Goal: Transaction & Acquisition: Purchase product/service

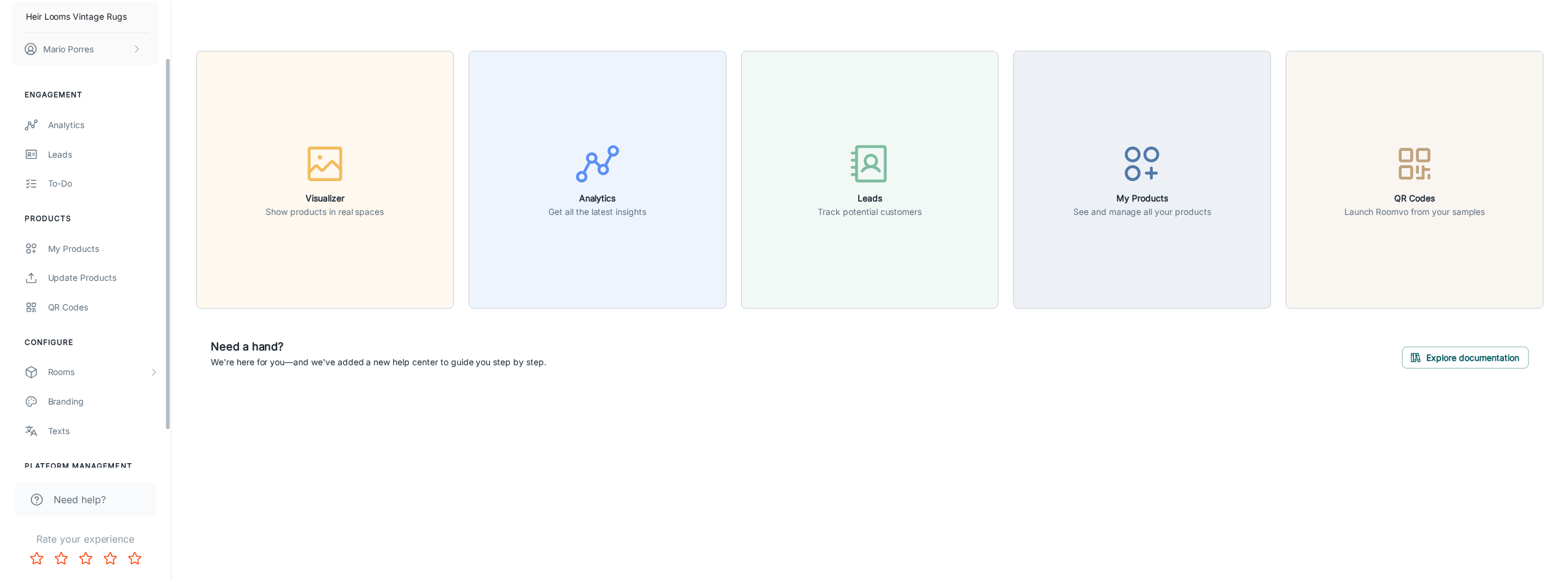
scroll to position [117, 0]
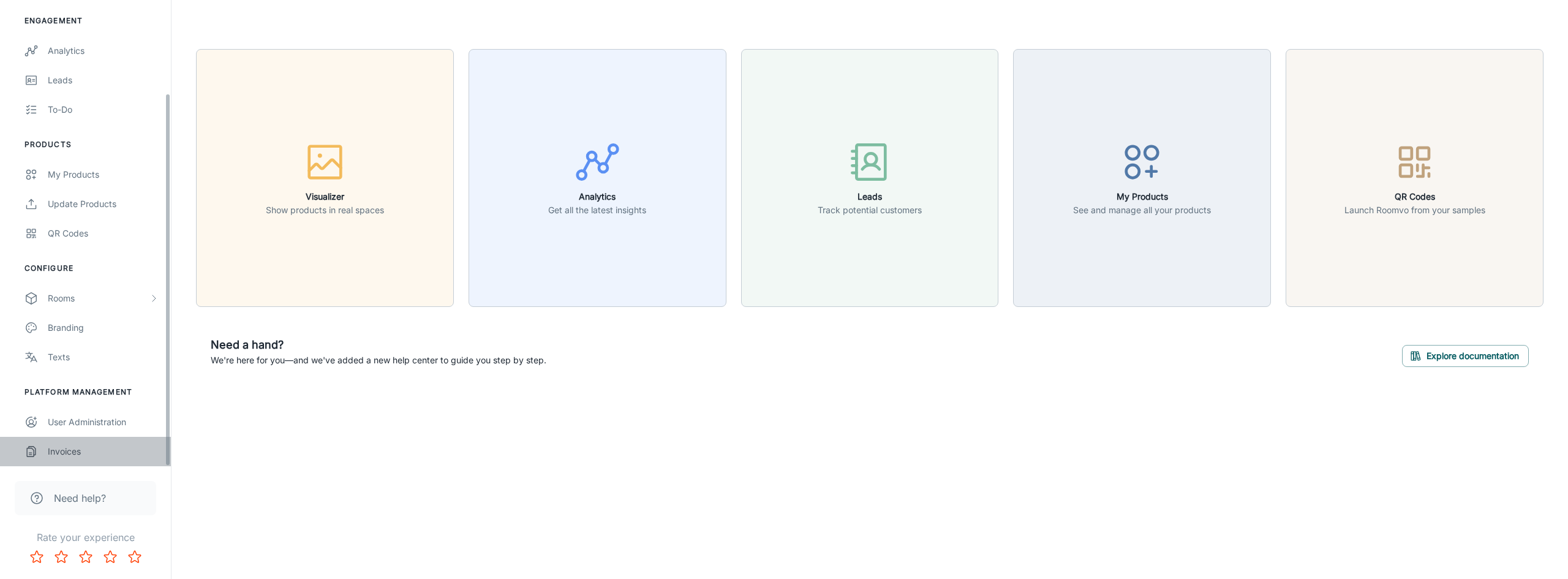
click at [65, 457] on div "Invoices" at bounding box center [103, 452] width 111 height 13
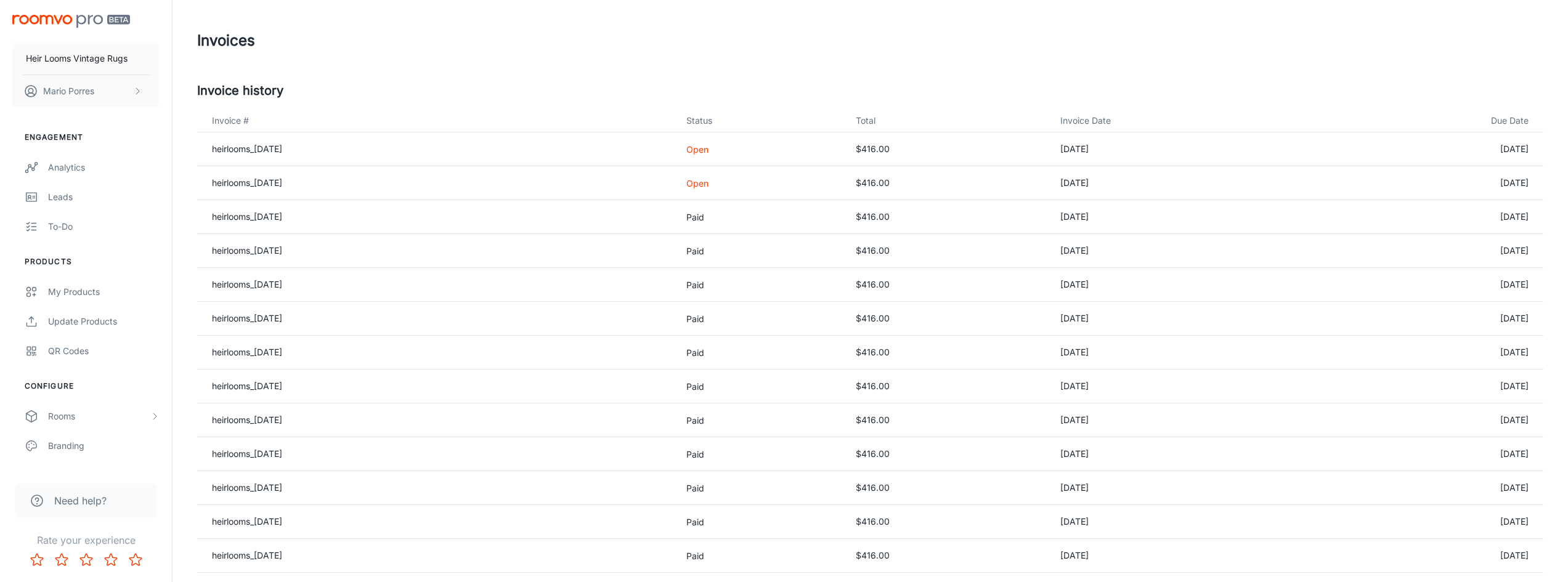
click at [726, 189] on p "Open" at bounding box center [761, 183] width 150 height 13
click at [731, 184] on p "Open" at bounding box center [761, 183] width 150 height 13
click at [260, 173] on td "heirlooms_[DATE]" at bounding box center [437, 183] width 480 height 34
click at [259, 178] on link "heirlooms_[DATE]" at bounding box center [247, 182] width 70 height 10
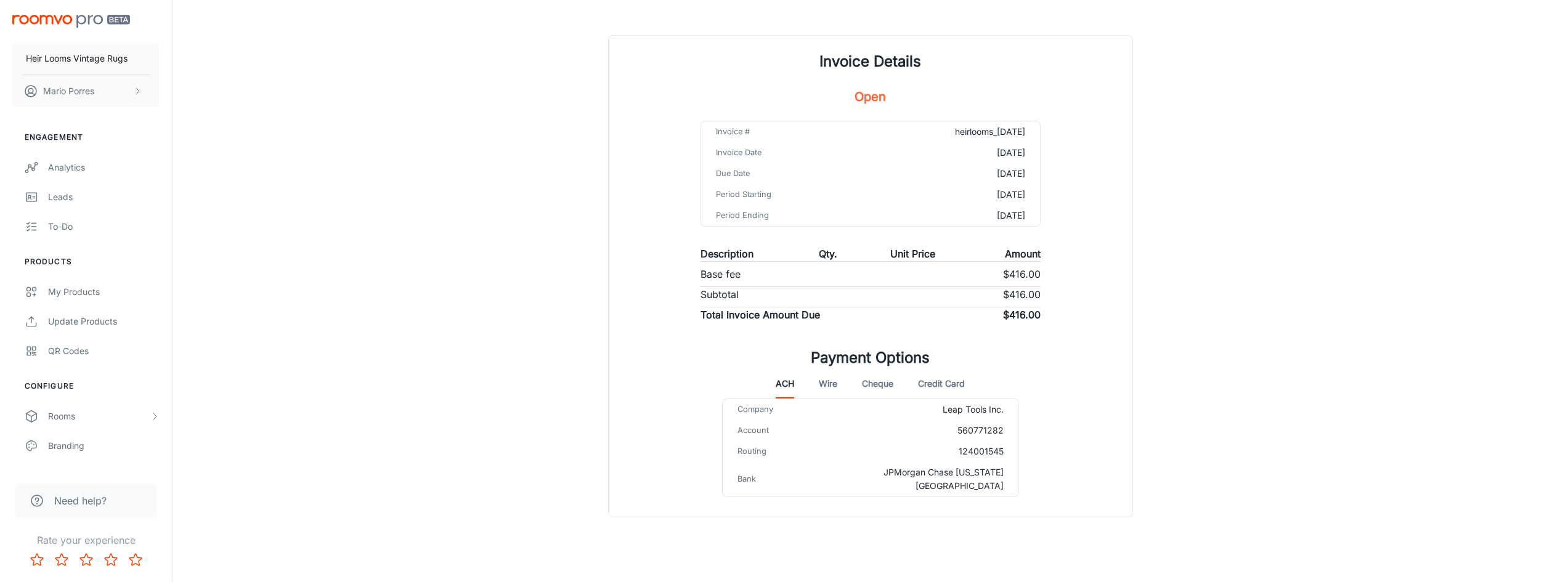
scroll to position [64, 0]
click at [939, 386] on button "Credit Card" at bounding box center [941, 383] width 47 height 29
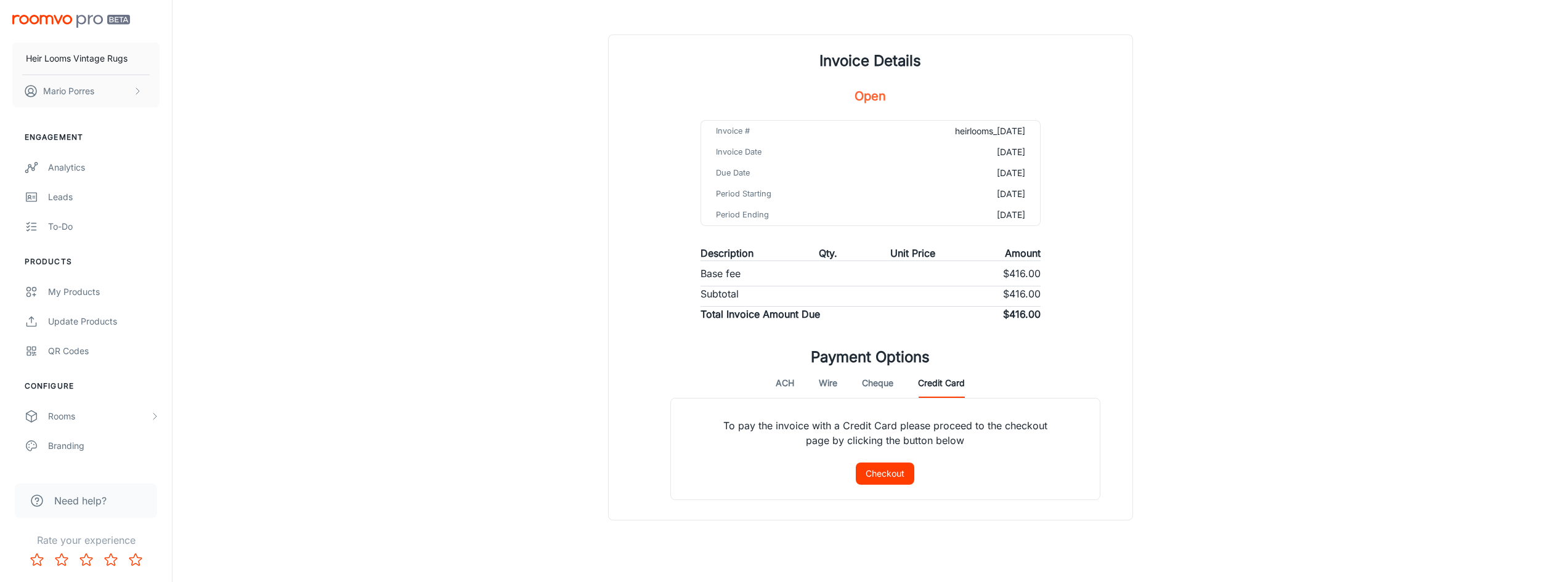
click at [845, 481] on div "To pay the invoice with a Credit Card please proceed to the checkout page by cl…" at bounding box center [885, 449] width 430 height 102
click at [870, 472] on button "Checkout" at bounding box center [885, 474] width 59 height 22
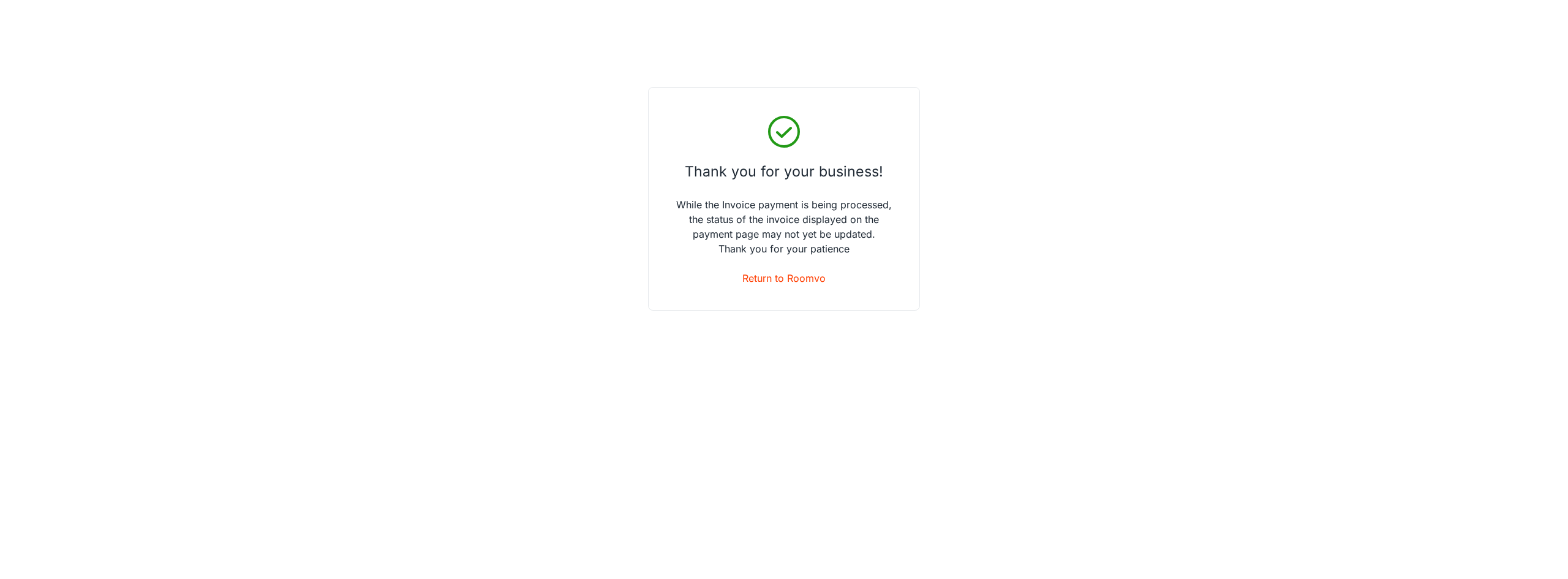
click at [807, 286] on div "Thank you for your business! While the Invoice payment is being processed, the …" at bounding box center [783, 198] width 272 height 224
click at [796, 277] on link "Return to Roomvo" at bounding box center [783, 278] width 83 height 15
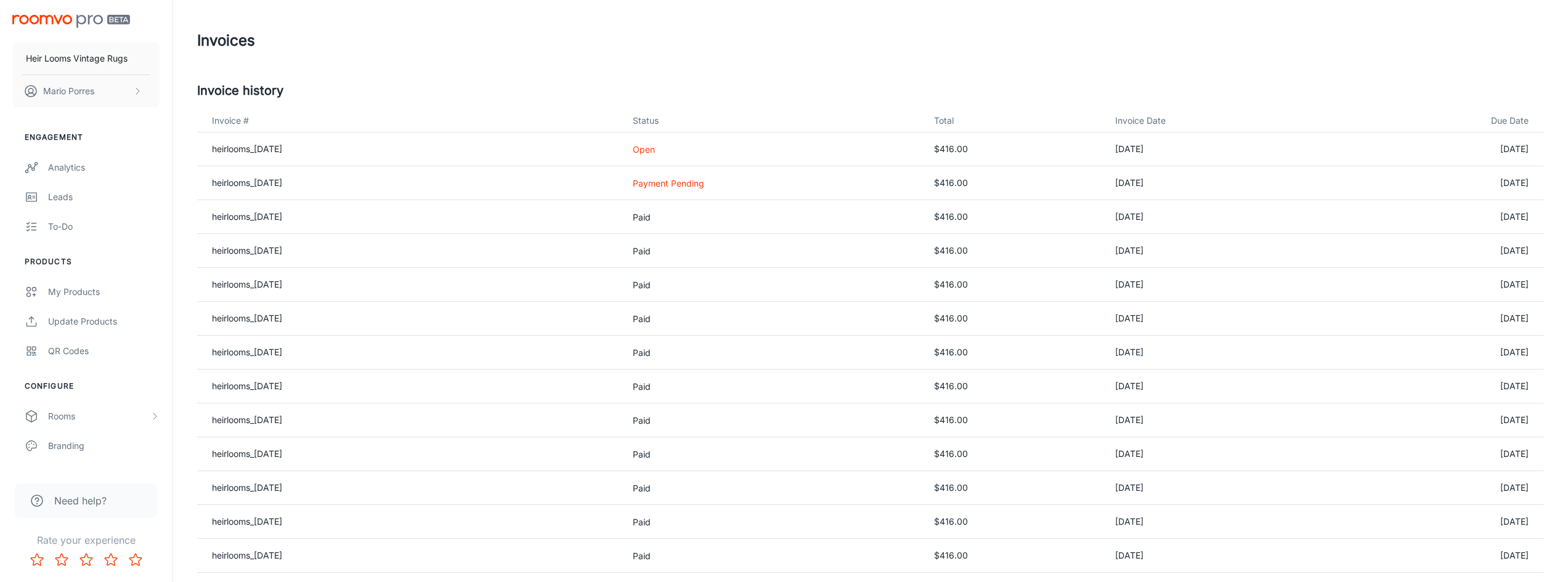
drag, startPoint x: 393, startPoint y: 51, endPoint x: 319, endPoint y: 38, distance: 75.1
click at [393, 51] on div "Invoices" at bounding box center [870, 41] width 1346 height 32
